Goal: Task Accomplishment & Management: Manage account settings

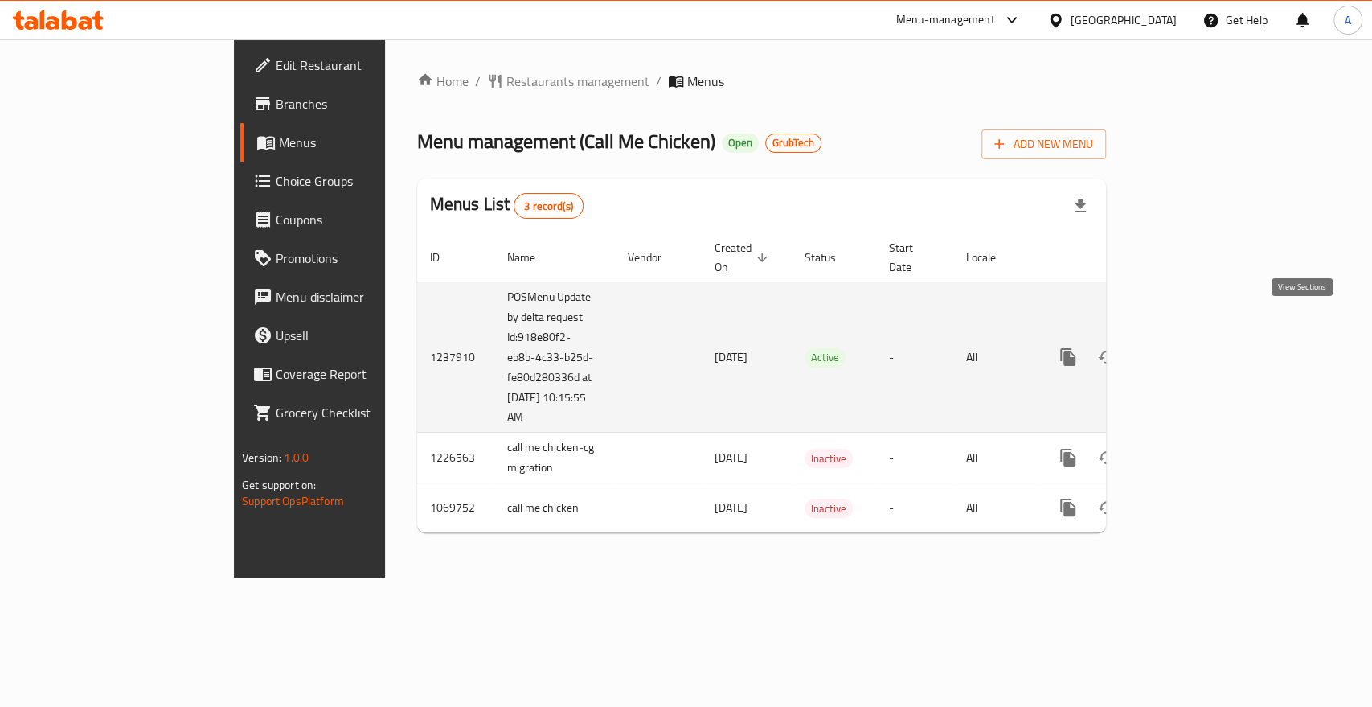
click at [1191, 350] on icon "enhanced table" at bounding box center [1184, 357] width 14 height 14
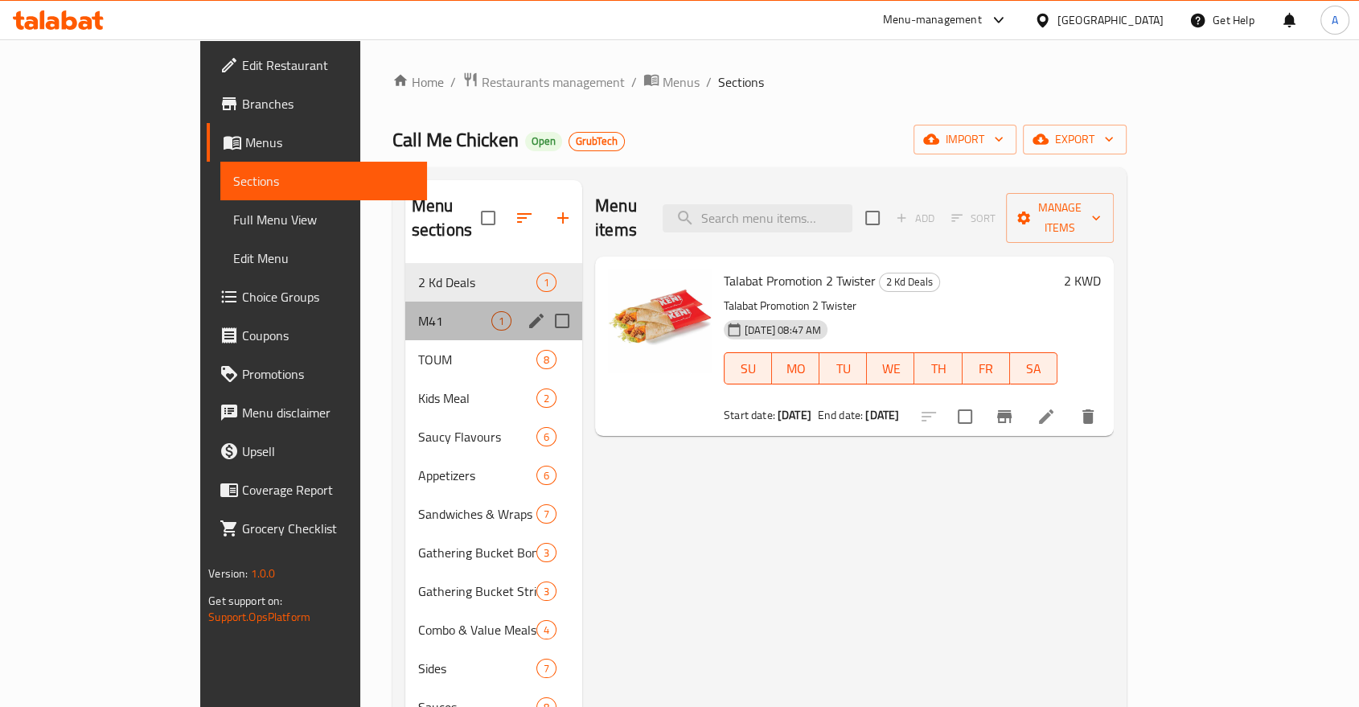
click at [405, 301] on div "M41 1" at bounding box center [493, 320] width 177 height 39
click at [418, 311] on span "M41" at bounding box center [454, 320] width 73 height 19
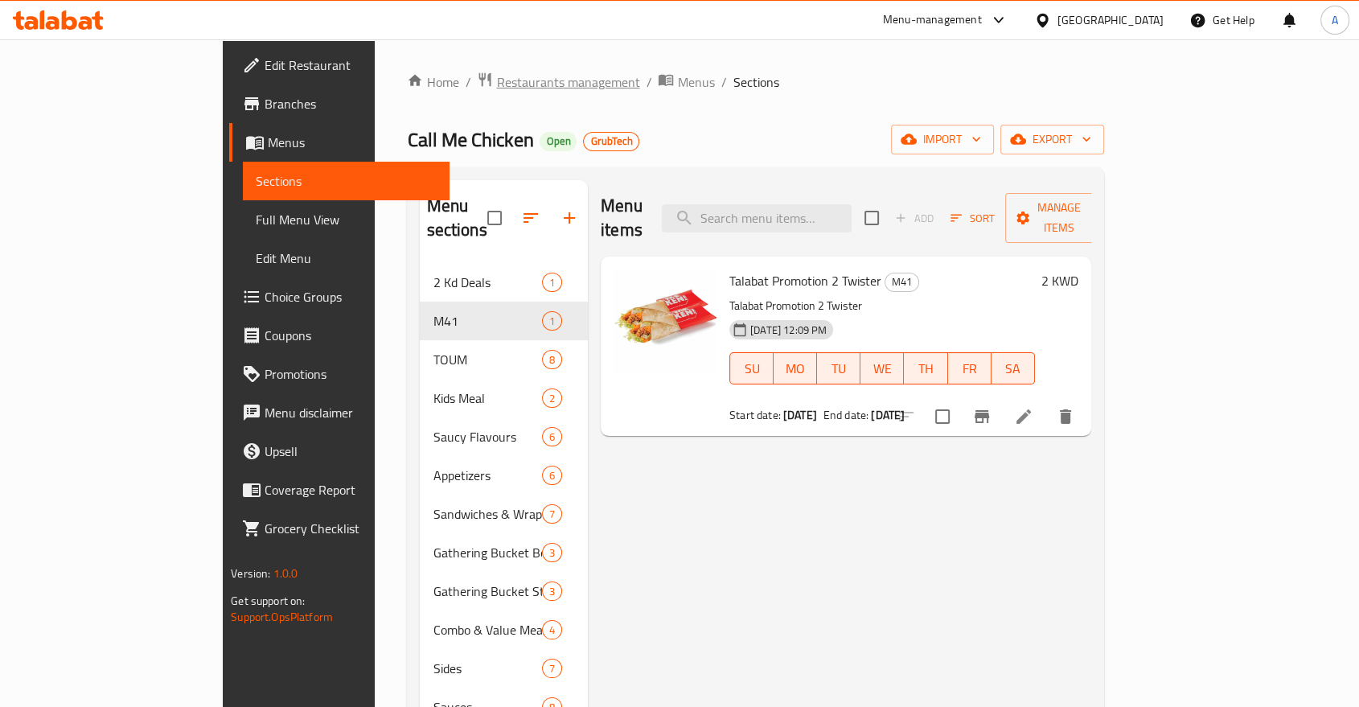
click at [496, 76] on span "Restaurants management" at bounding box center [567, 81] width 143 height 19
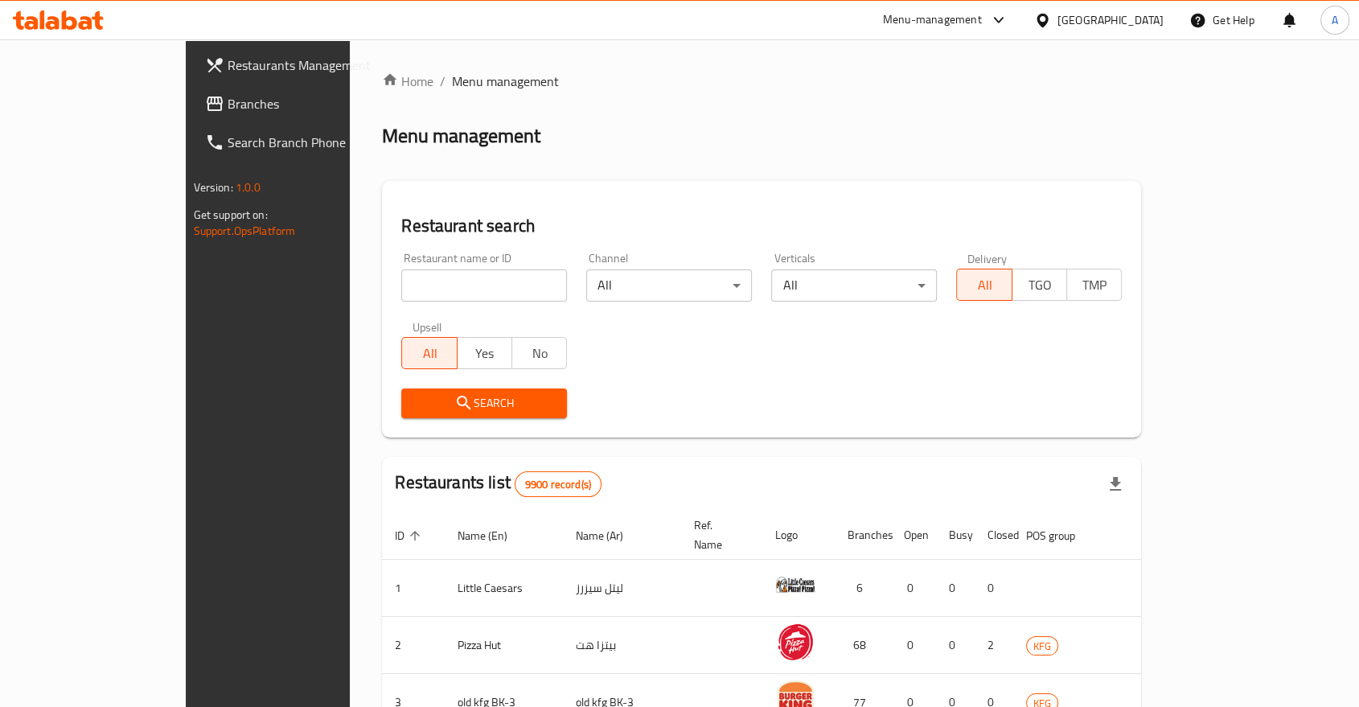
click at [401, 269] on input "search" at bounding box center [484, 285] width 166 height 32
type input "Call Me Chicken"
click button "Search" at bounding box center [484, 403] width 166 height 30
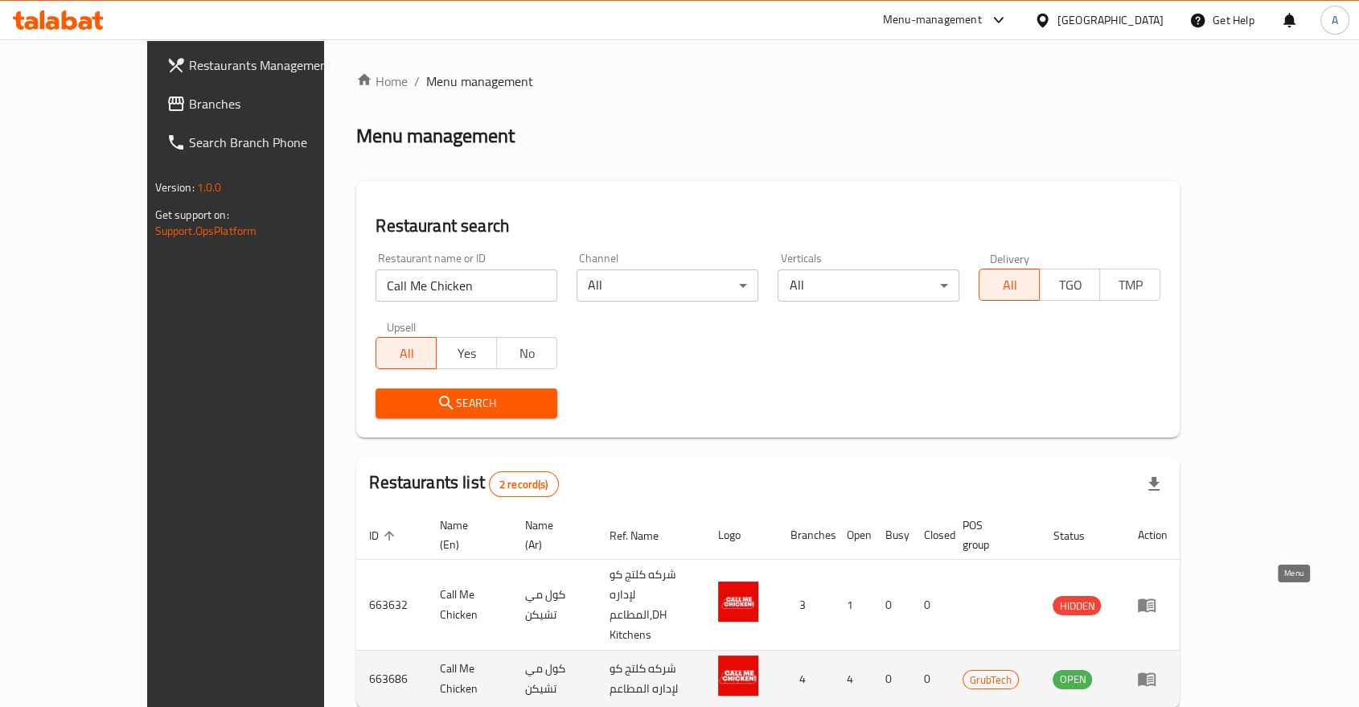
click at [1155, 673] on icon "enhanced table" at bounding box center [1147, 680] width 18 height 14
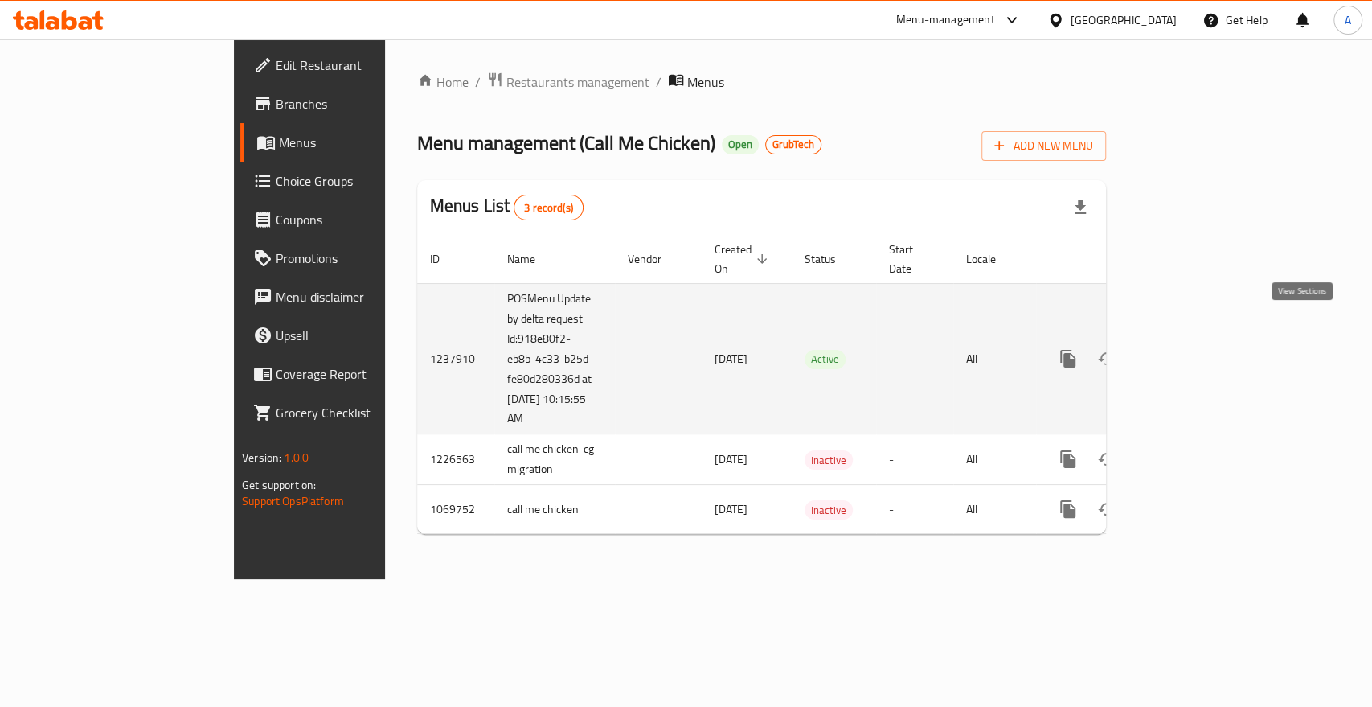
click at [1194, 349] on icon "enhanced table" at bounding box center [1183, 358] width 19 height 19
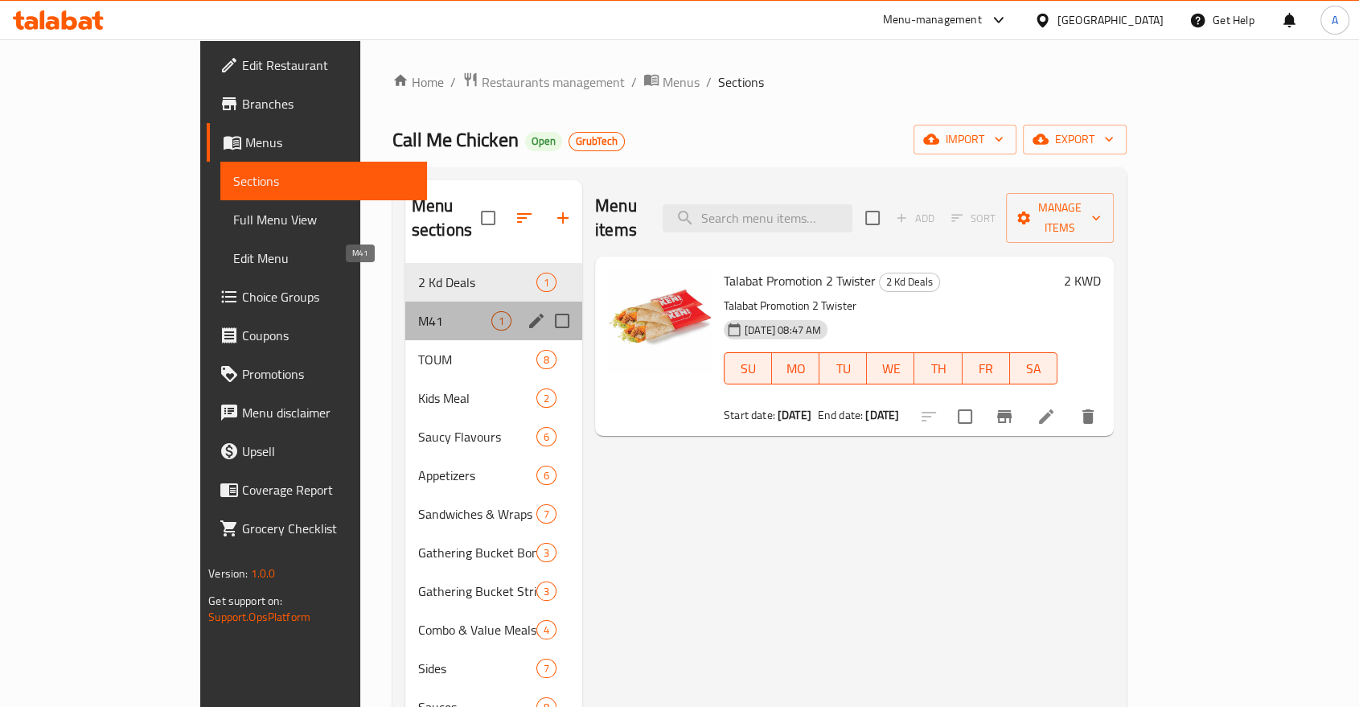
click at [418, 311] on span "M41" at bounding box center [454, 320] width 73 height 19
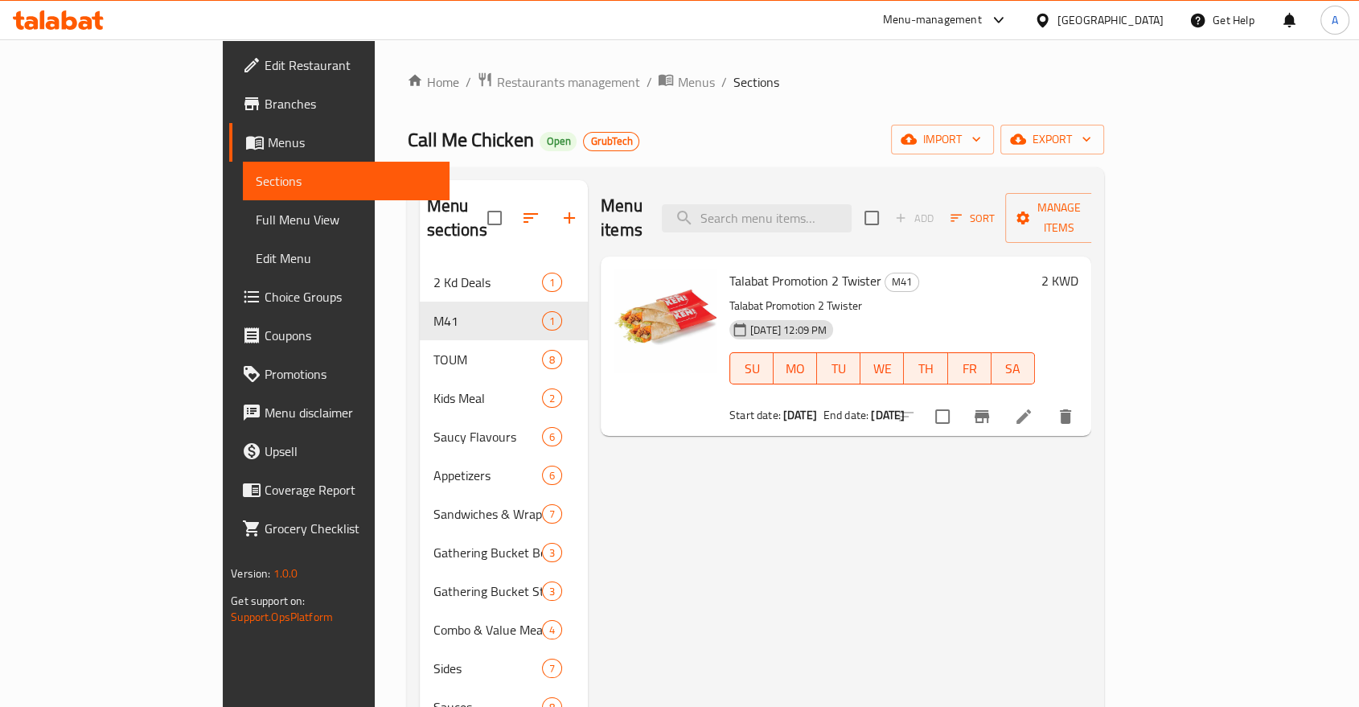
click at [760, 525] on div "Menu items Add Sort Manage items Talabat Promotion 2 Twister M41 Talabat Promot…" at bounding box center [839, 533] width 503 height 707
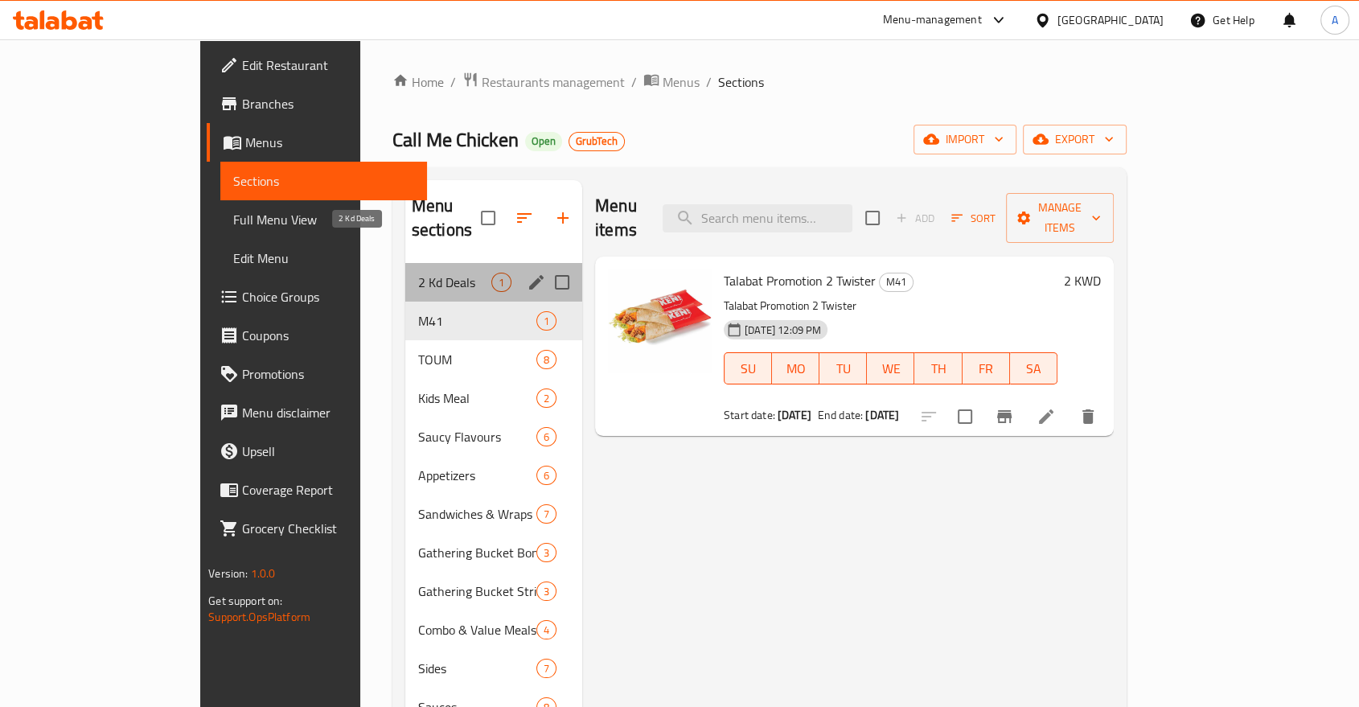
click at [418, 273] on span "2 Kd Deals" at bounding box center [454, 282] width 73 height 19
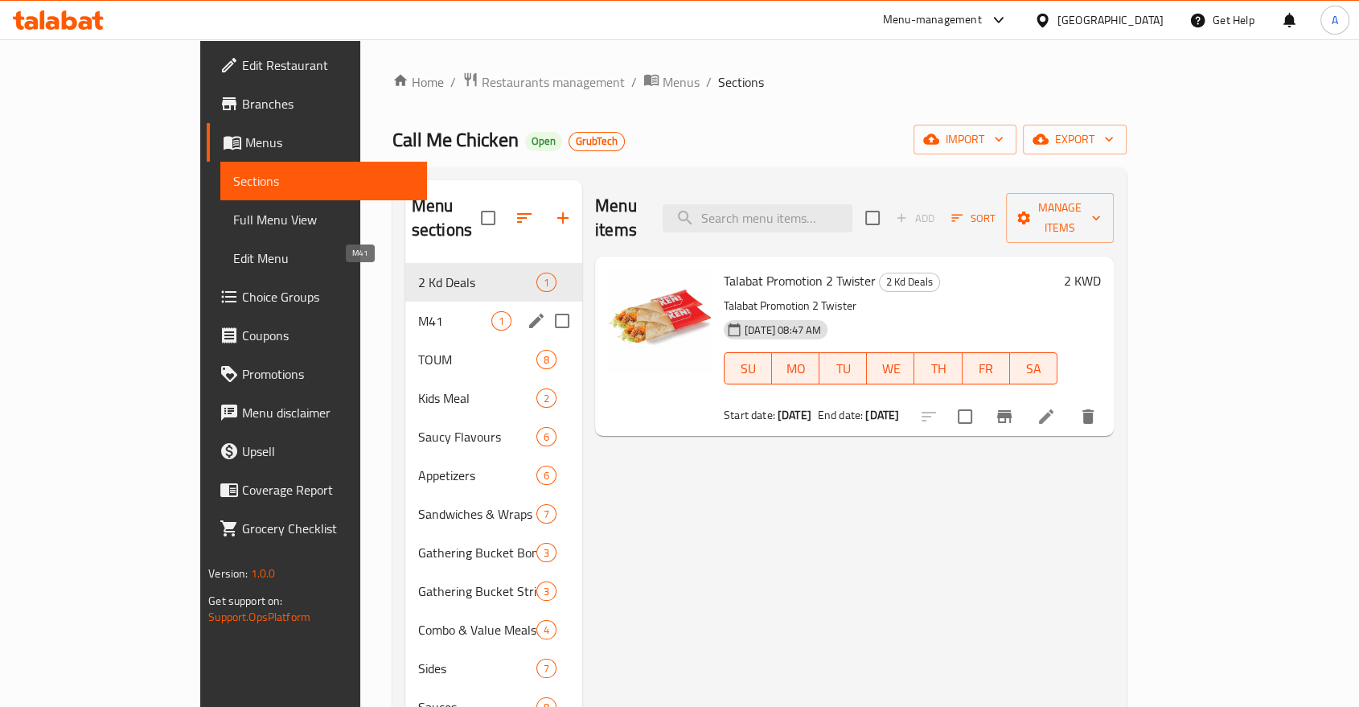
click at [418, 311] on span "M41" at bounding box center [454, 320] width 73 height 19
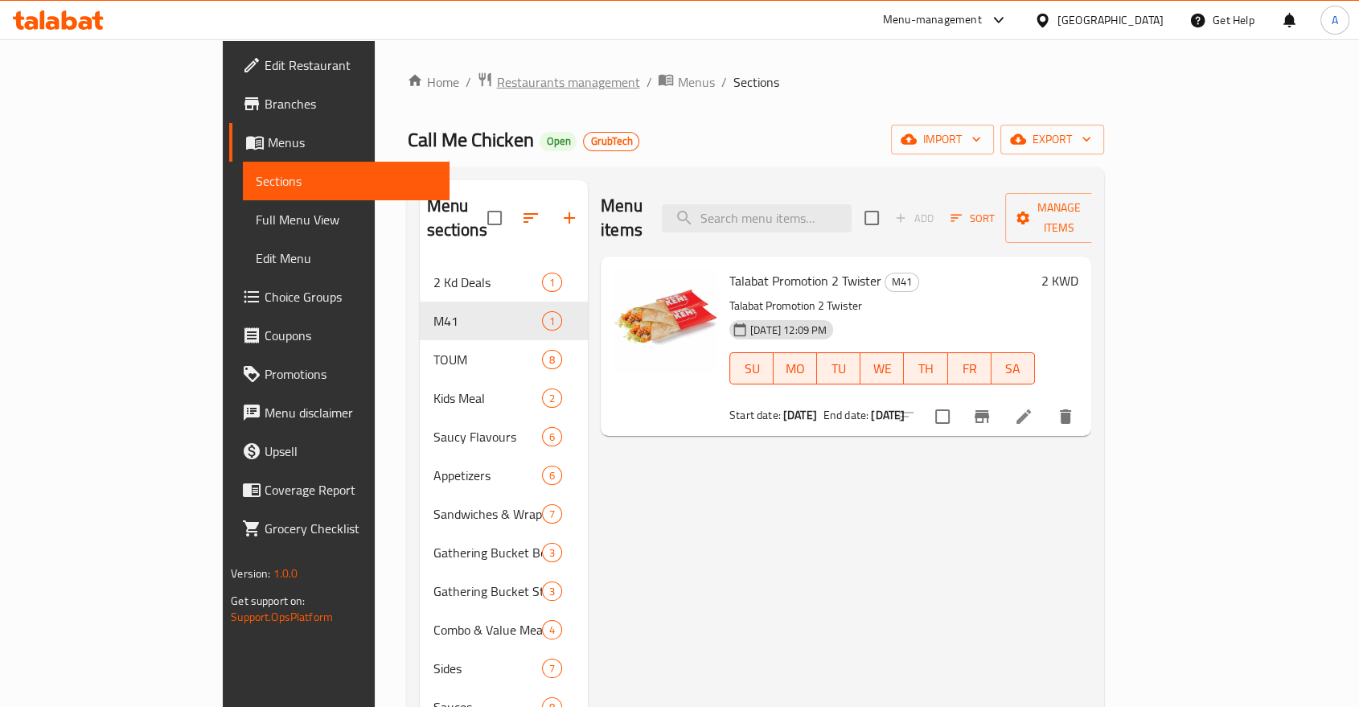
click at [496, 72] on span "Restaurants management" at bounding box center [567, 81] width 143 height 19
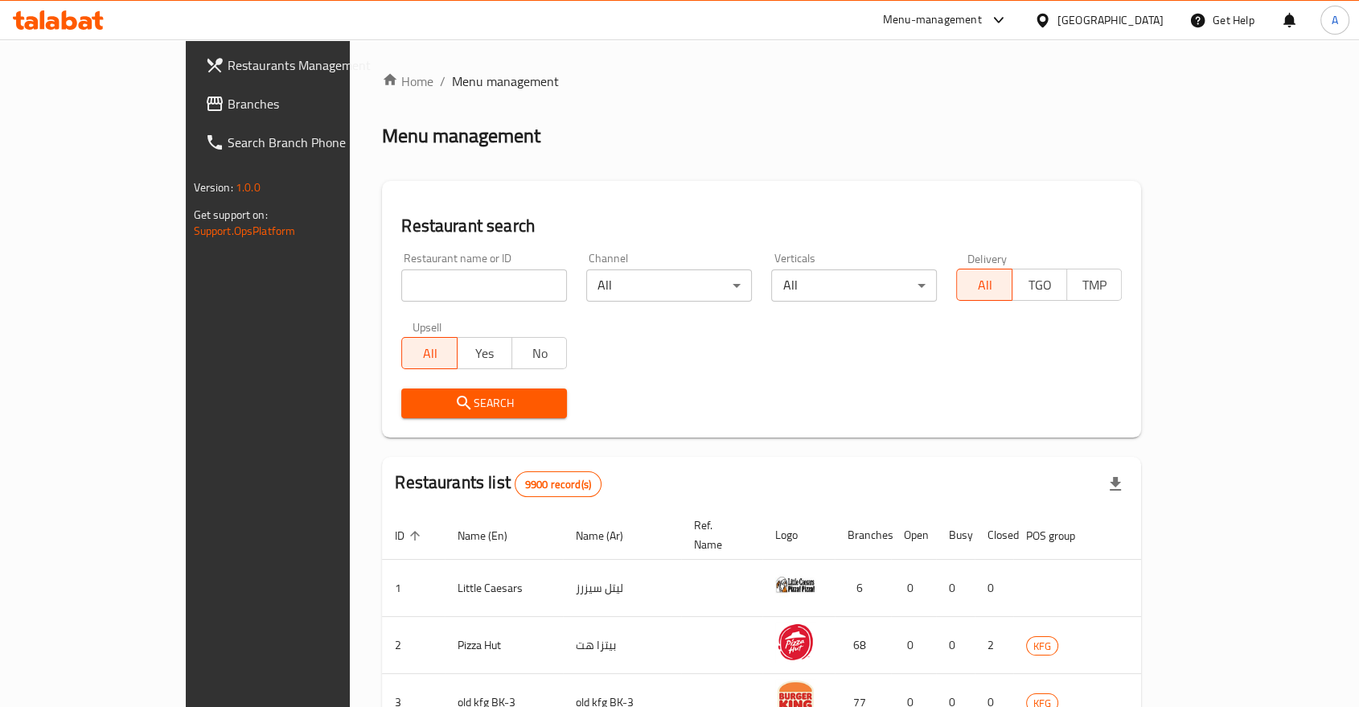
click at [401, 273] on input "search" at bounding box center [484, 285] width 166 height 32
type input "[PERSON_NAME]"
click button "Search" at bounding box center [484, 403] width 166 height 30
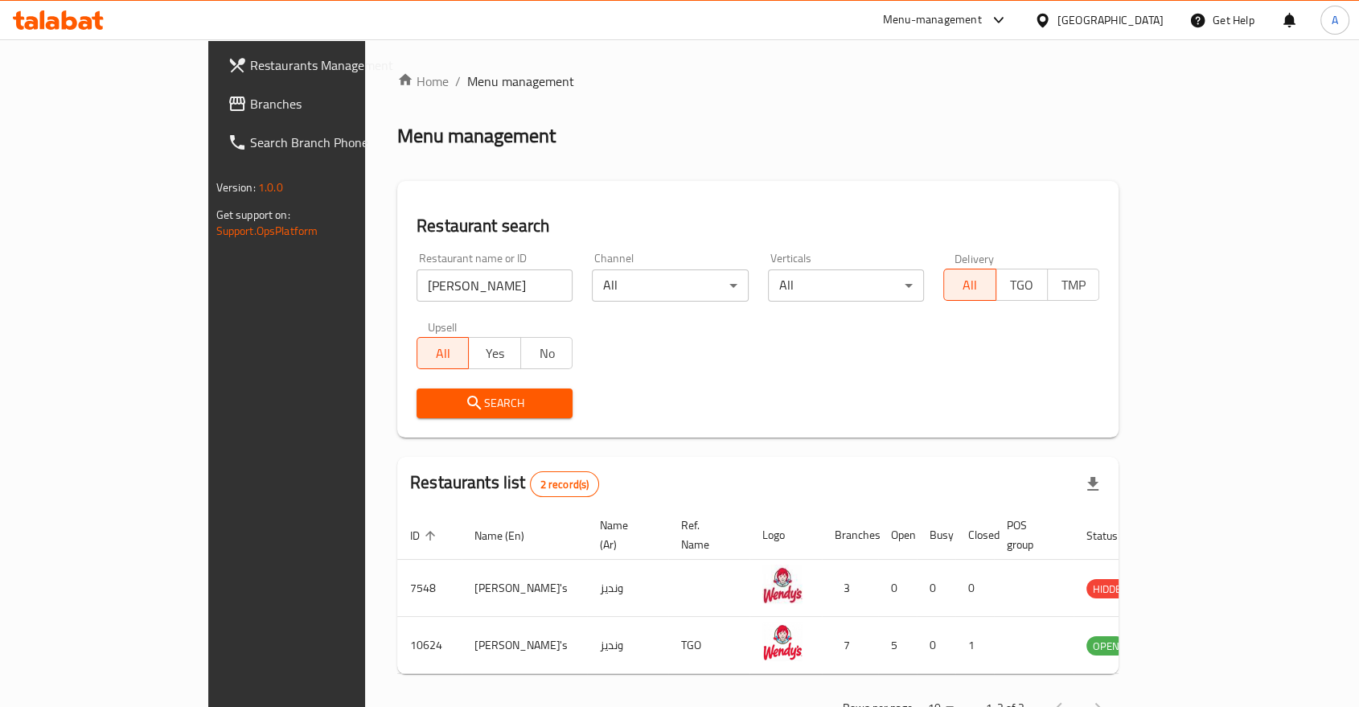
click at [522, 145] on div "Home / Menu management Menu management Restaurant search Restaurant name or ID …" at bounding box center [757, 400] width 721 height 657
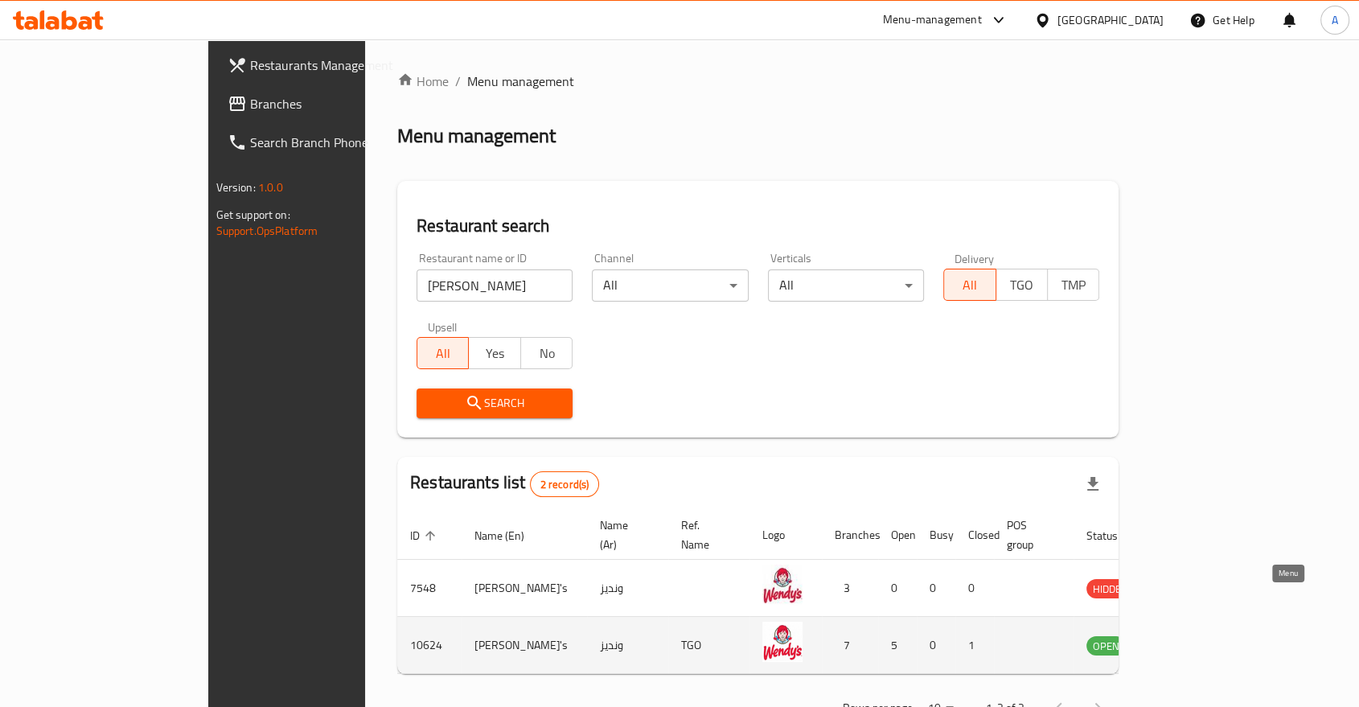
click at [1189, 639] on icon "enhanced table" at bounding box center [1180, 646] width 18 height 14
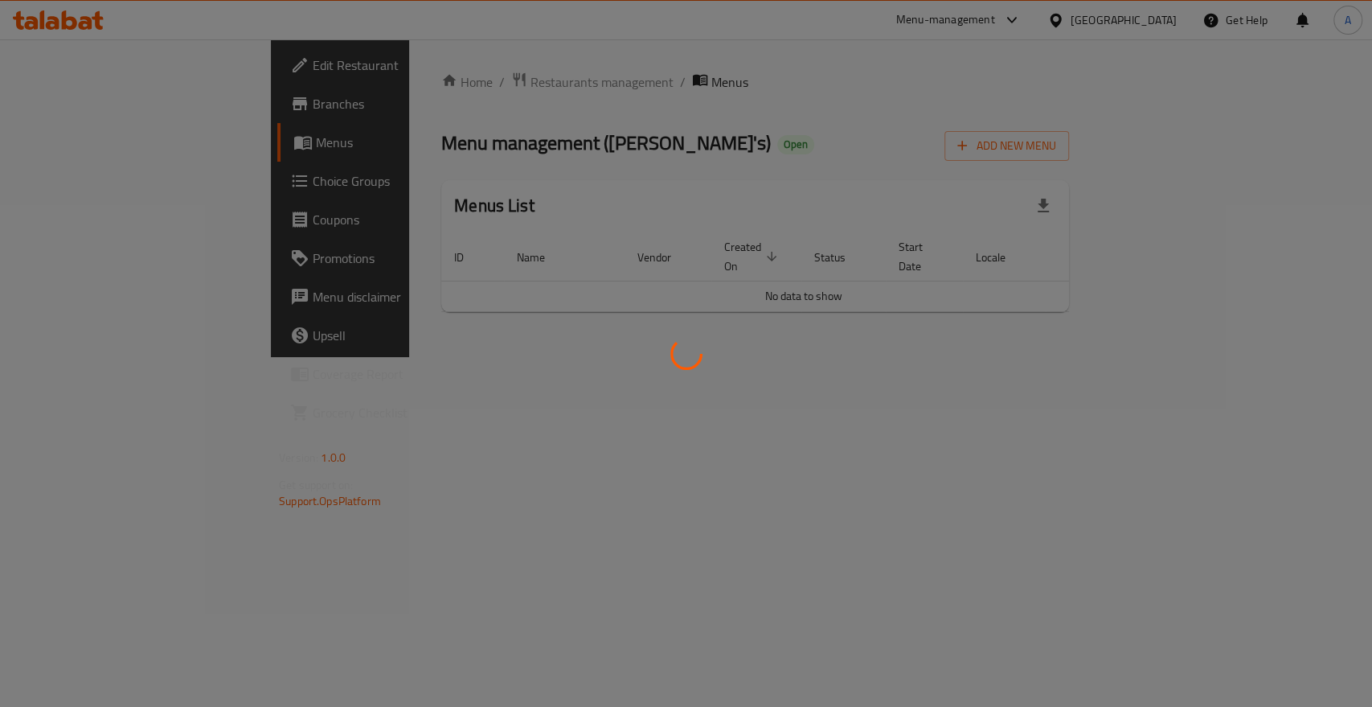
click at [733, 120] on div at bounding box center [686, 353] width 1372 height 707
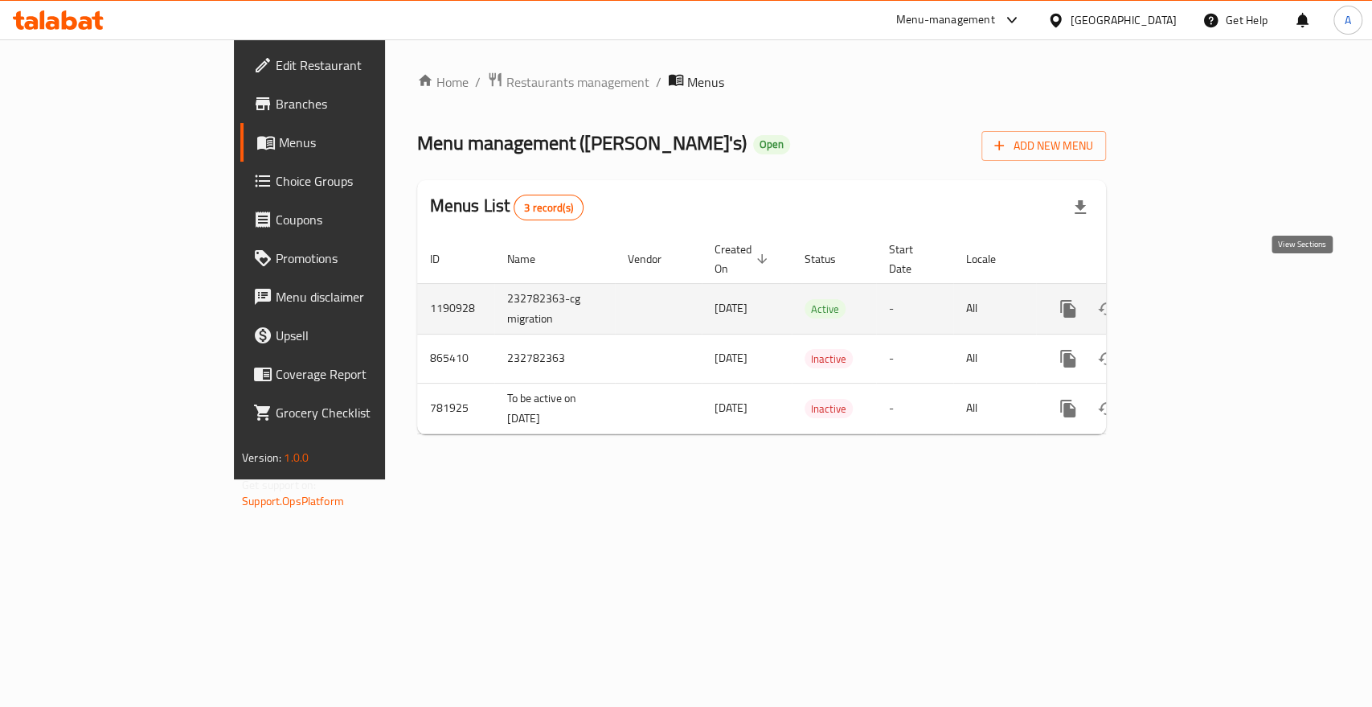
click at [1194, 299] on icon "enhanced table" at bounding box center [1183, 308] width 19 height 19
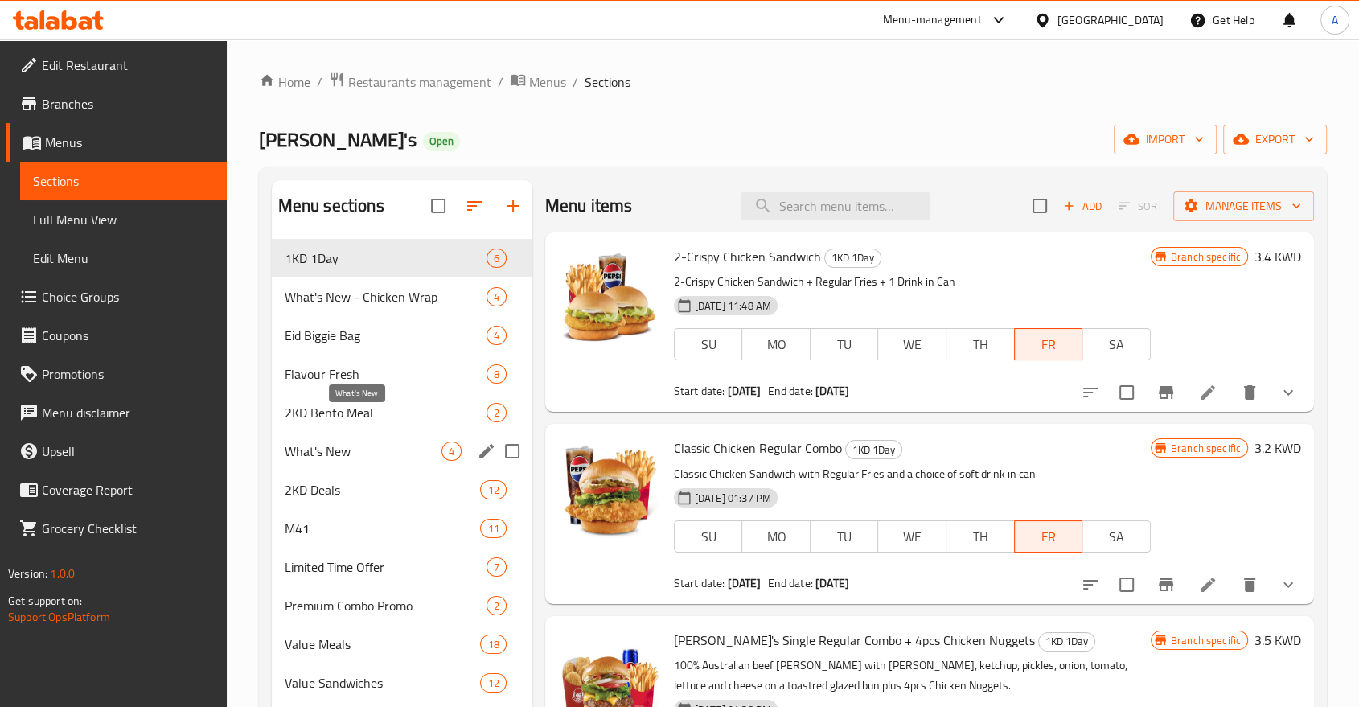
click at [351, 441] on span "What's New" at bounding box center [363, 450] width 157 height 19
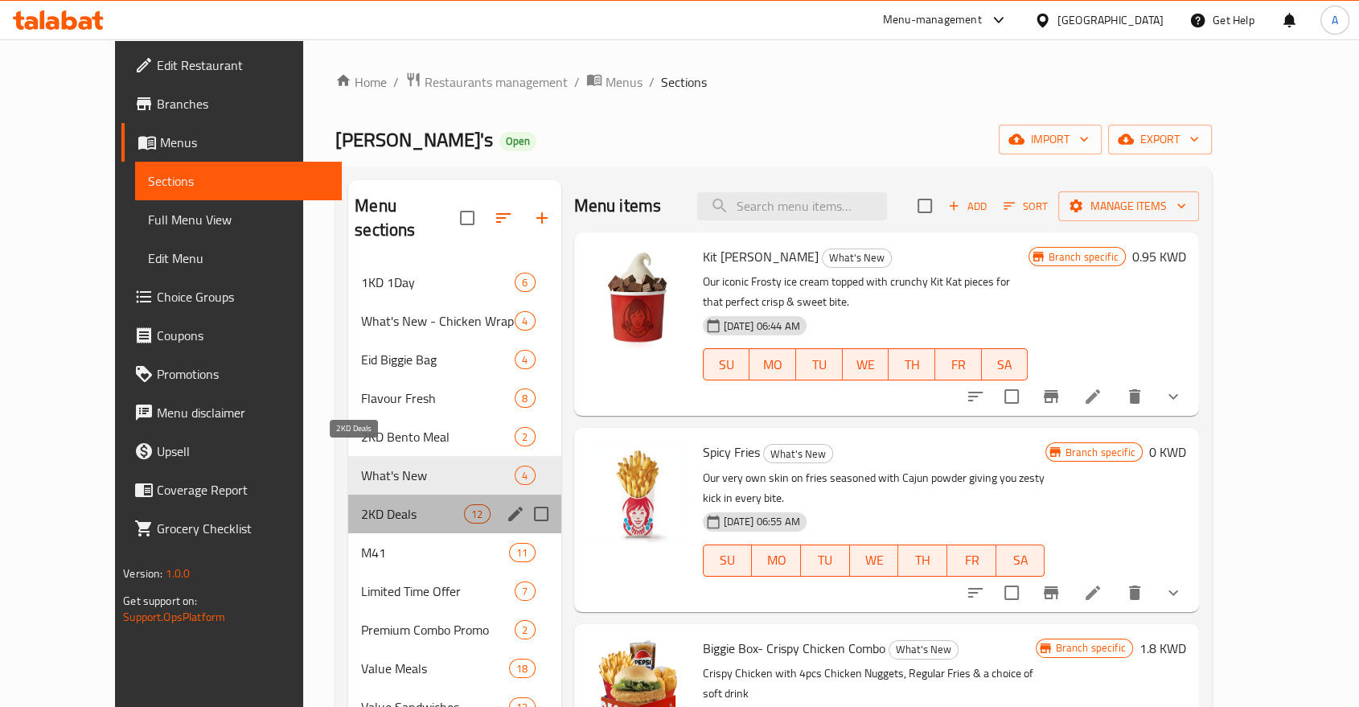
click at [361, 504] on span "2KD Deals" at bounding box center [412, 513] width 103 height 19
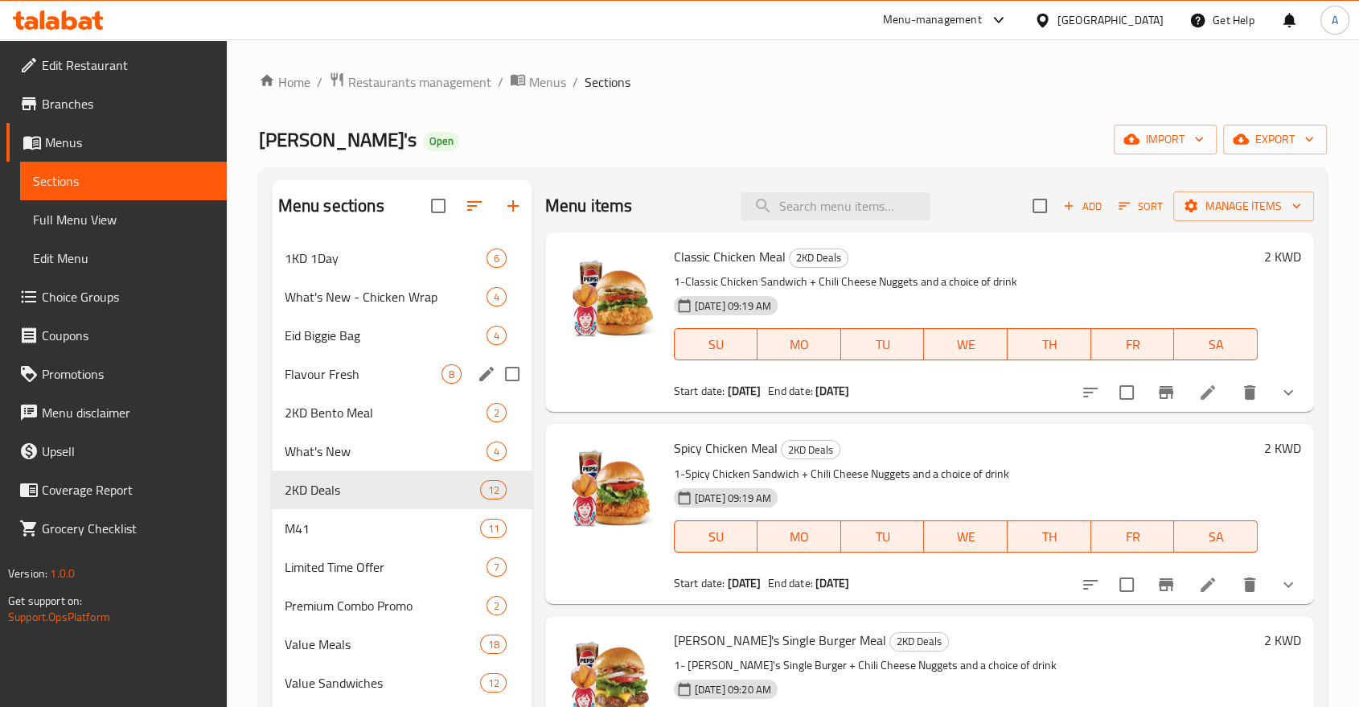
click at [358, 355] on div "Flavour Fresh 8" at bounding box center [402, 374] width 260 height 39
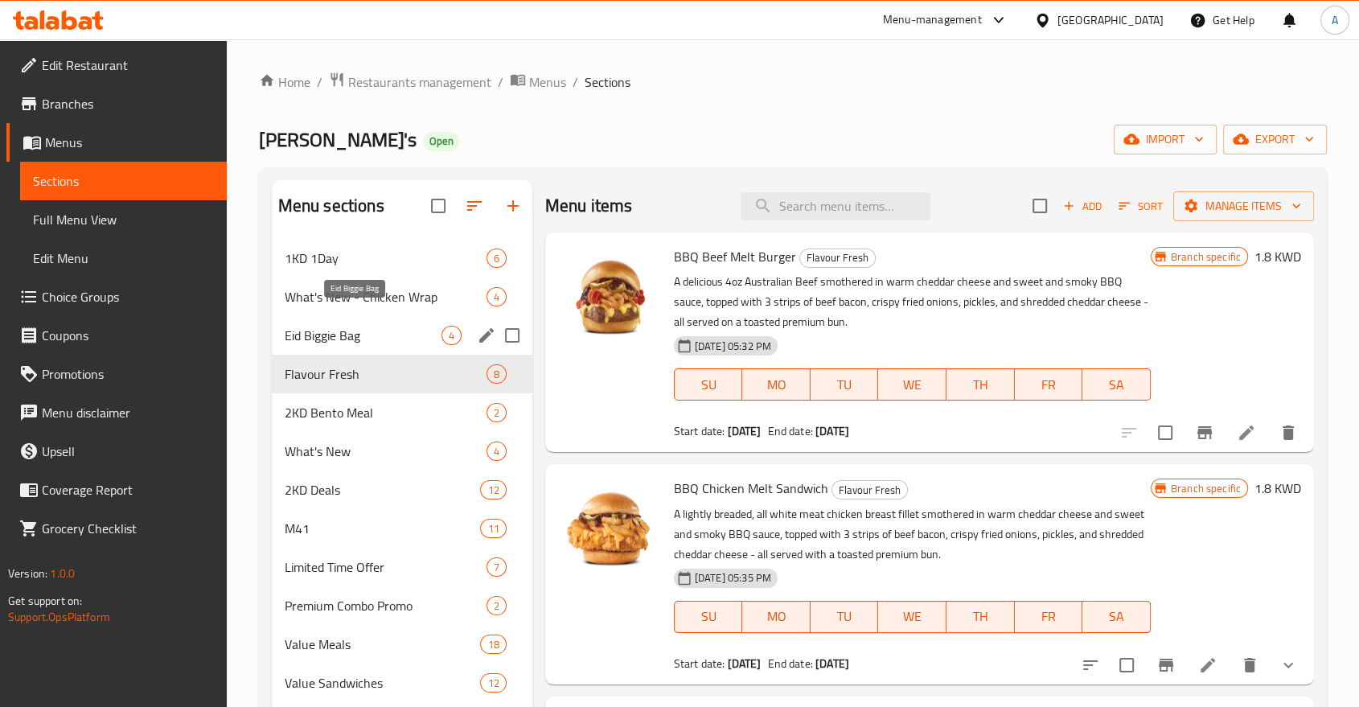
click at [355, 326] on span "Eid Biggie Bag" at bounding box center [363, 335] width 157 height 19
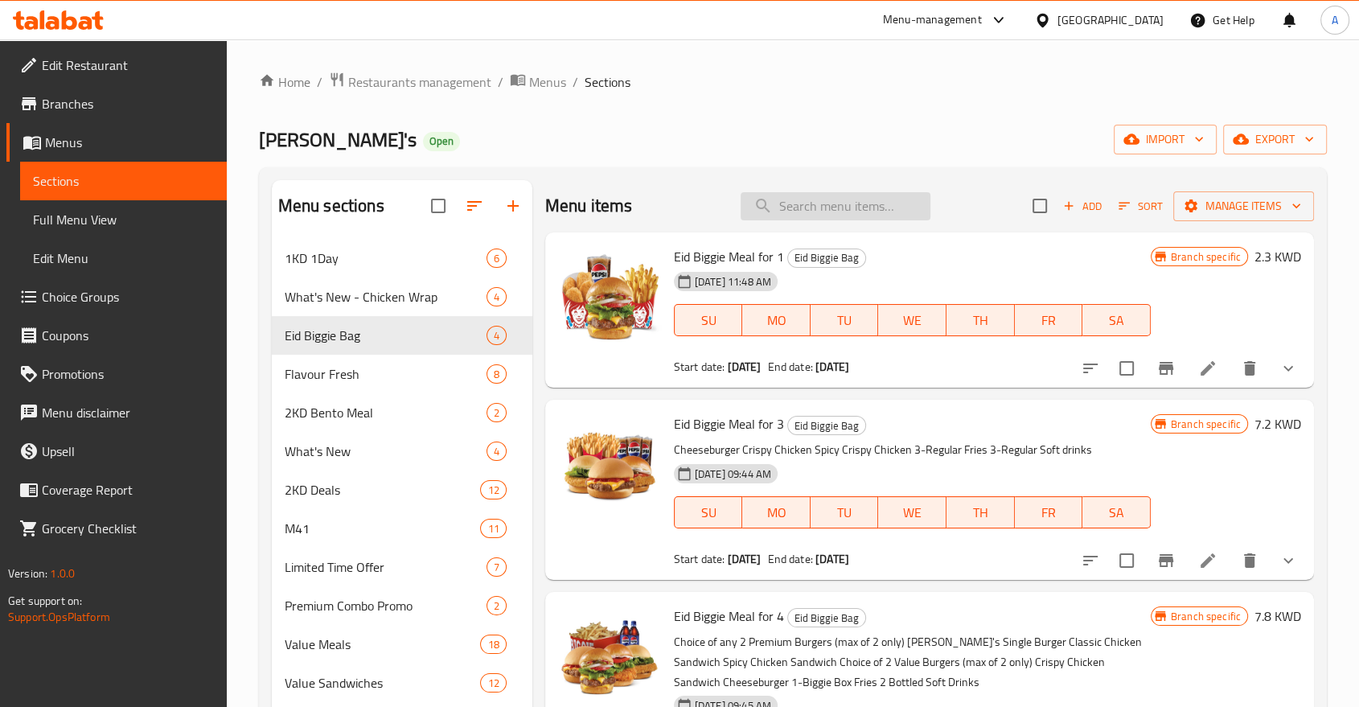
click at [868, 192] on input "search" at bounding box center [835, 206] width 190 height 28
paste input "Biggie Box- Crispy Chicken Combo"
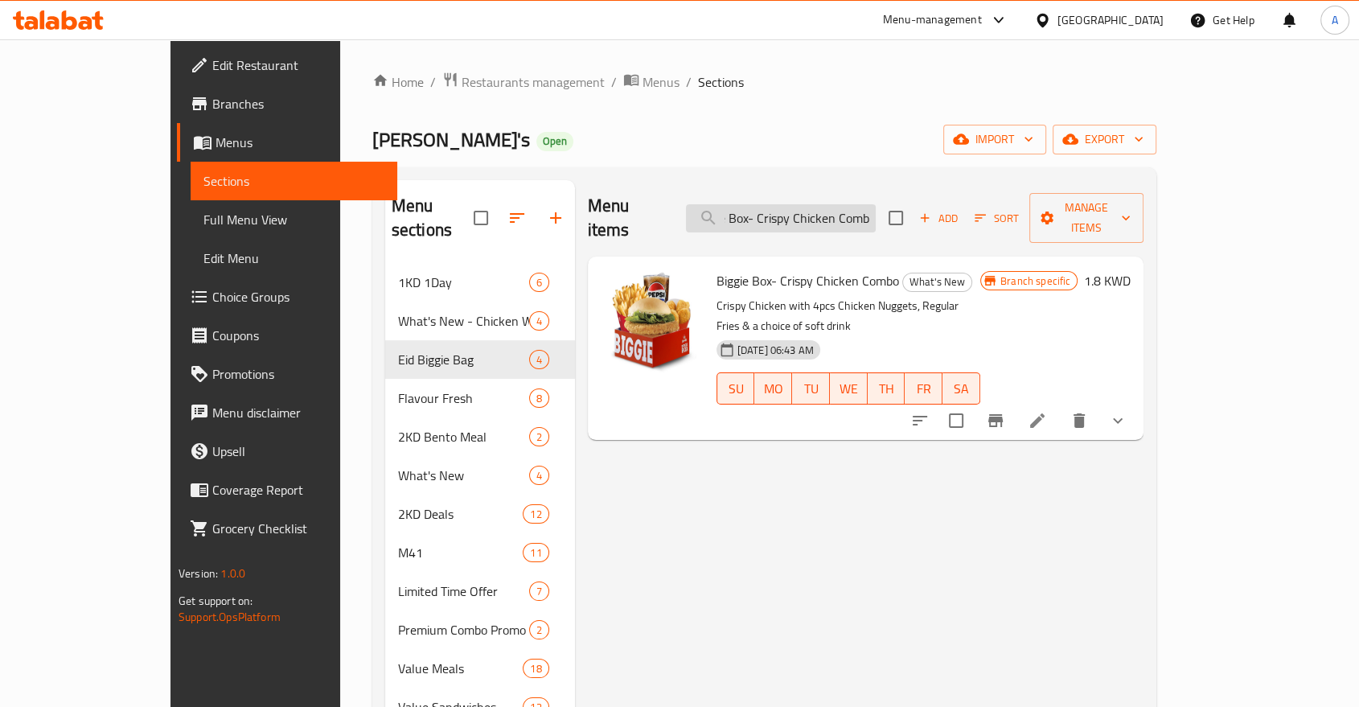
type input "Biggie Box- Crispy Chicken Combo"
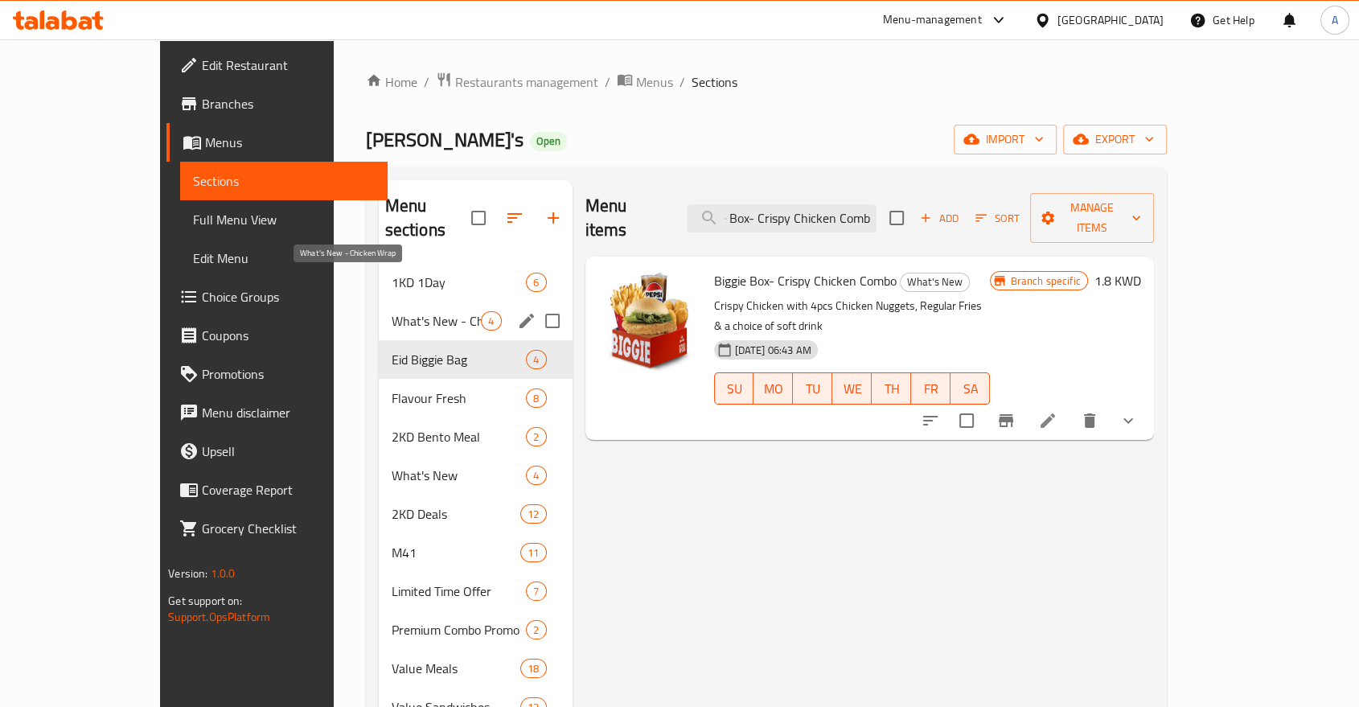
click at [391, 311] on span "What's New - Chicken Wrap" at bounding box center [436, 320] width 90 height 19
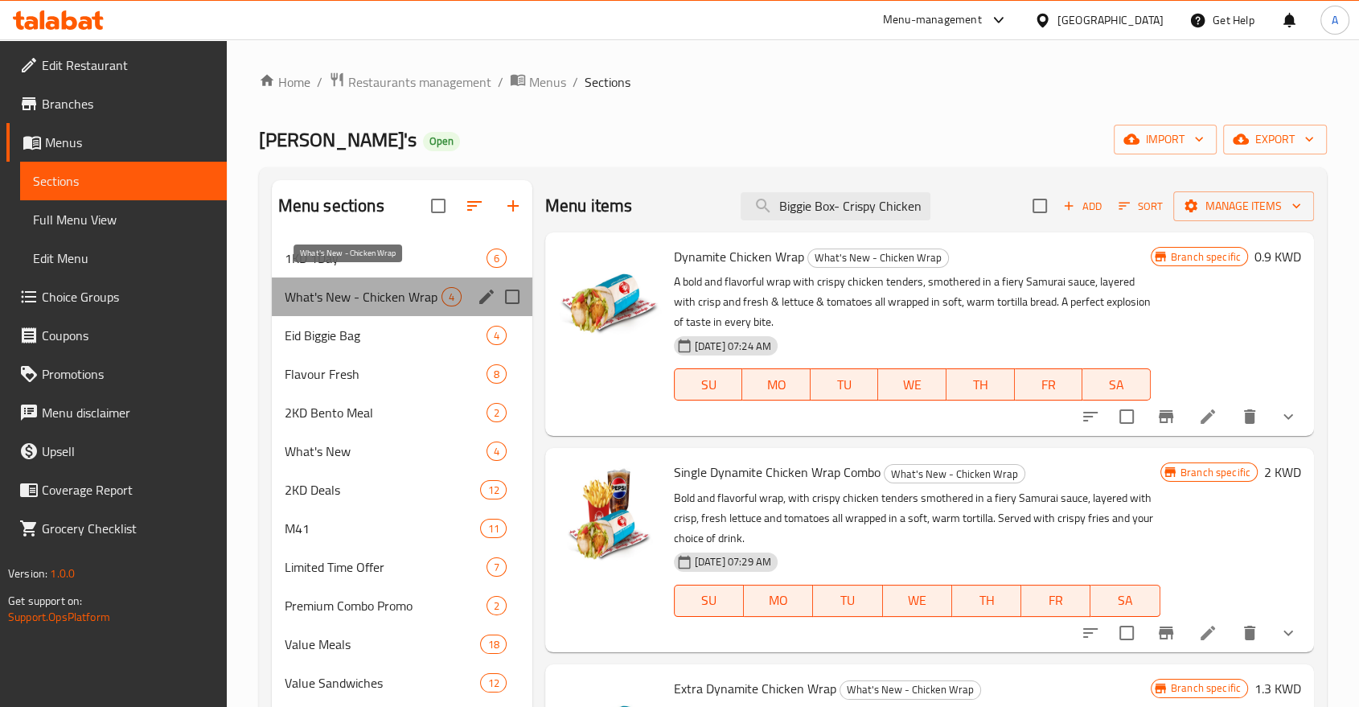
click at [328, 287] on span "What's New - Chicken Wrap" at bounding box center [363, 296] width 157 height 19
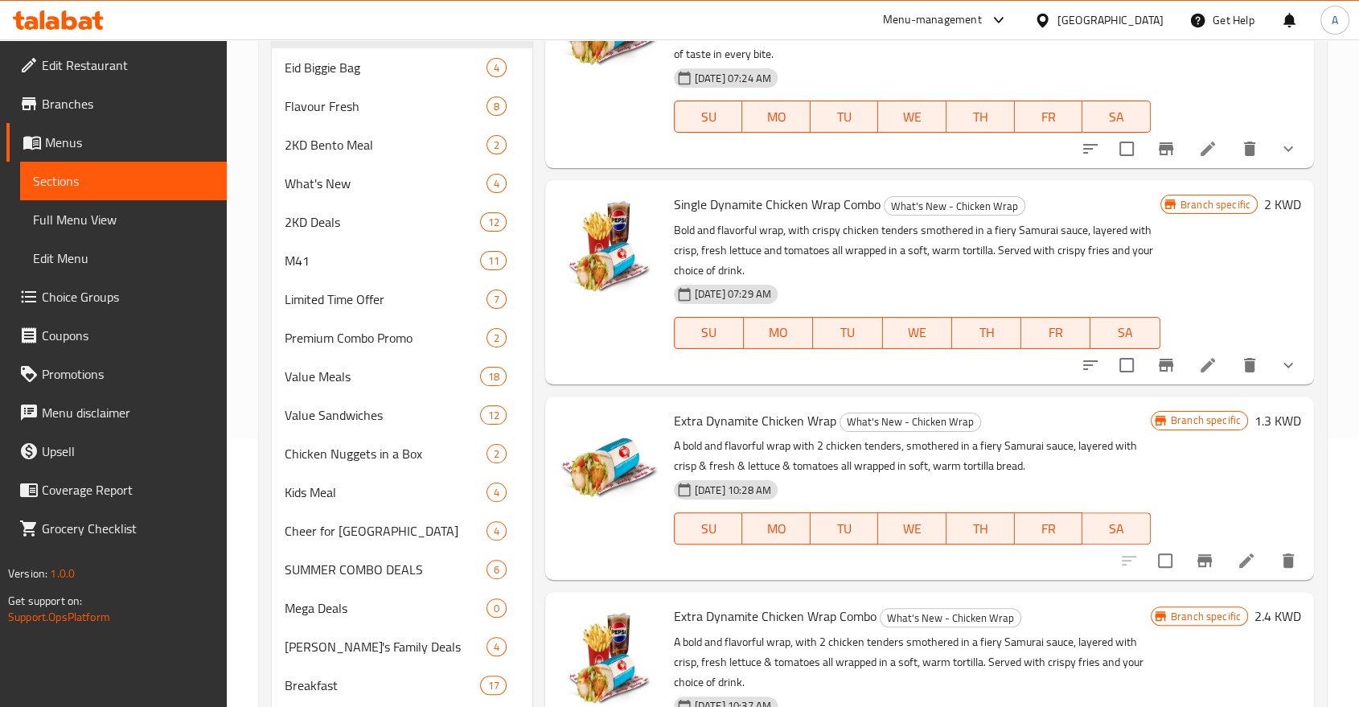
scroll to position [446, 0]
